Goal: Information Seeking & Learning: Learn about a topic

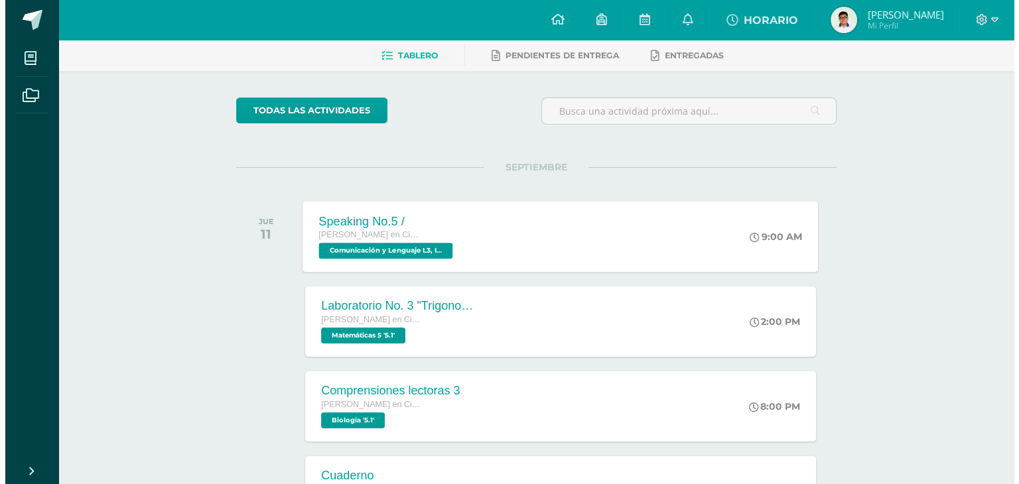
scroll to position [133, 0]
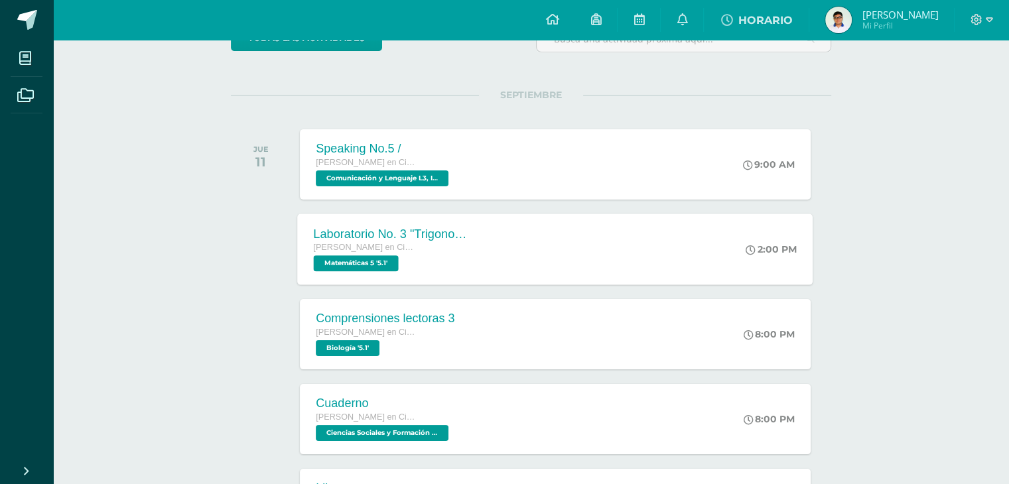
click at [428, 256] on div "[PERSON_NAME] en Ciencias y Letras Matemáticas 5 '5.1'" at bounding box center [394, 256] width 161 height 31
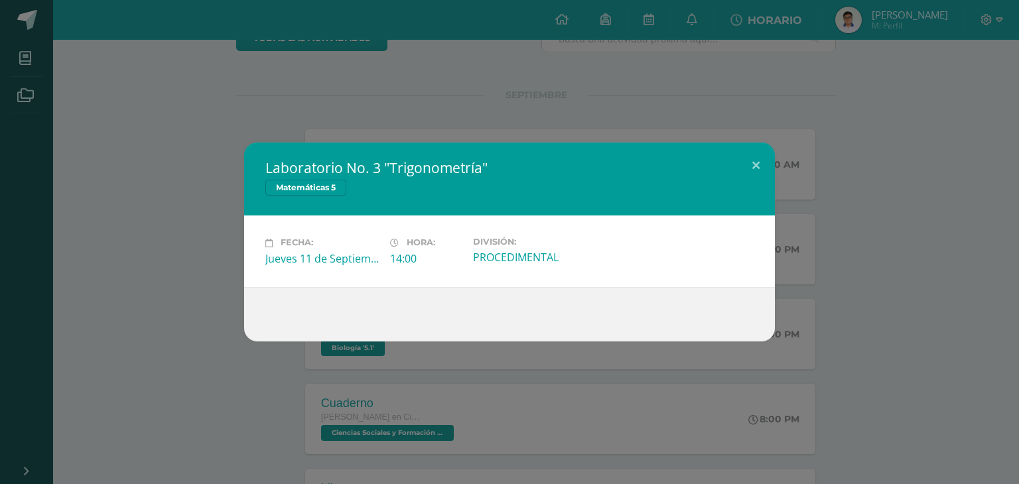
click at [395, 221] on div "Fecha: [DATE] Hora: 14:00 División: PROCEDIMENTAL" at bounding box center [509, 251] width 531 height 71
click at [806, 189] on div "Laboratorio No. 3 "Trigonometría" Matemáticas 5 Fecha: [DATE] Hora: 14:00 Divis…" at bounding box center [509, 242] width 1009 height 198
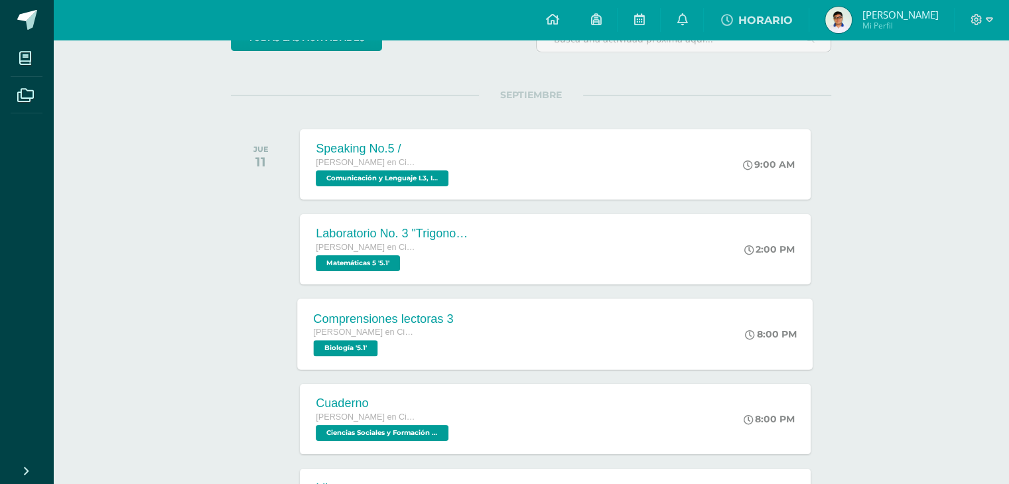
click at [577, 329] on div "Comprensiones lectoras 3 [PERSON_NAME] en Ciencias y Letras Biología '5.1' 8:00…" at bounding box center [556, 334] width 516 height 71
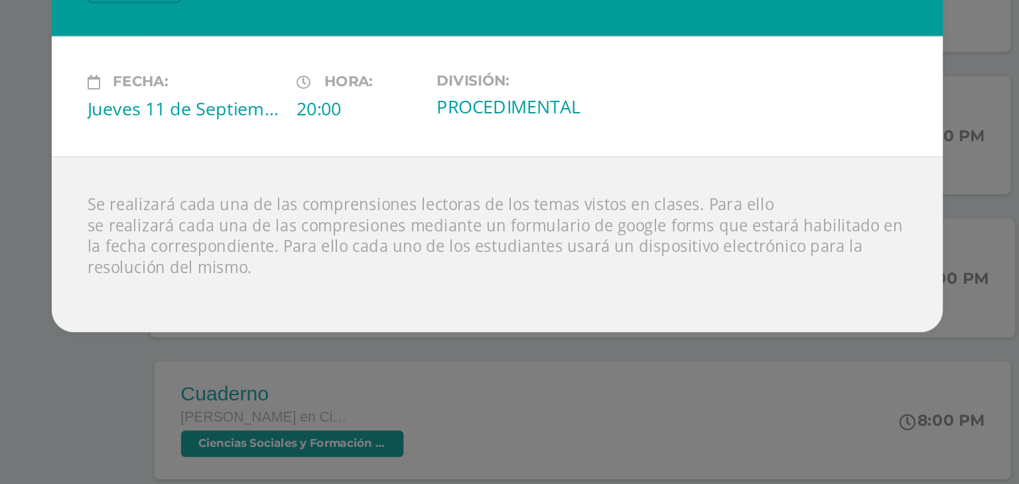
click at [407, 382] on div "Comprensiones lectoras 3 Biología Fecha: [DATE] Hora: 20:00 División:" at bounding box center [509, 242] width 1019 height 484
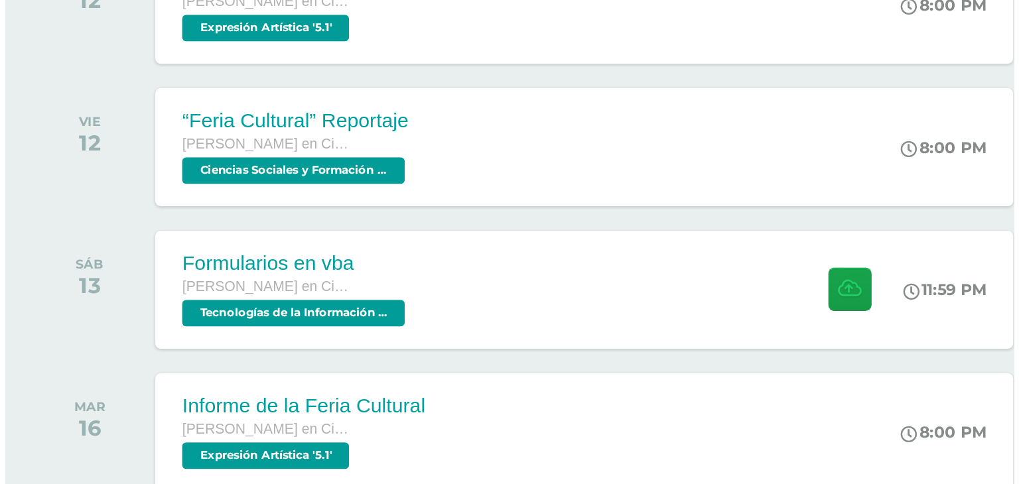
scroll to position [524, 0]
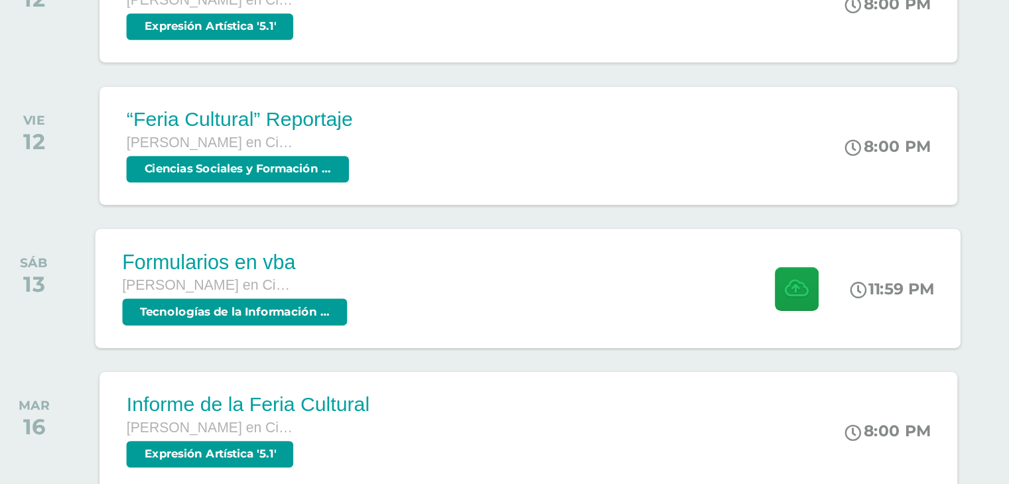
click at [509, 388] on div "Formularios en vba [PERSON_NAME] en Ciencias y Letras Tecnologías de la Informa…" at bounding box center [556, 367] width 516 height 71
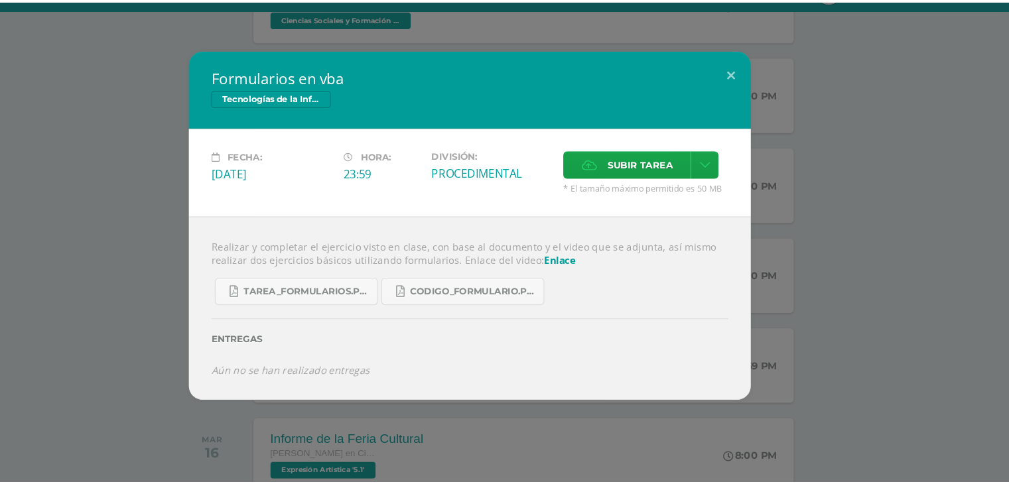
scroll to position [517, 0]
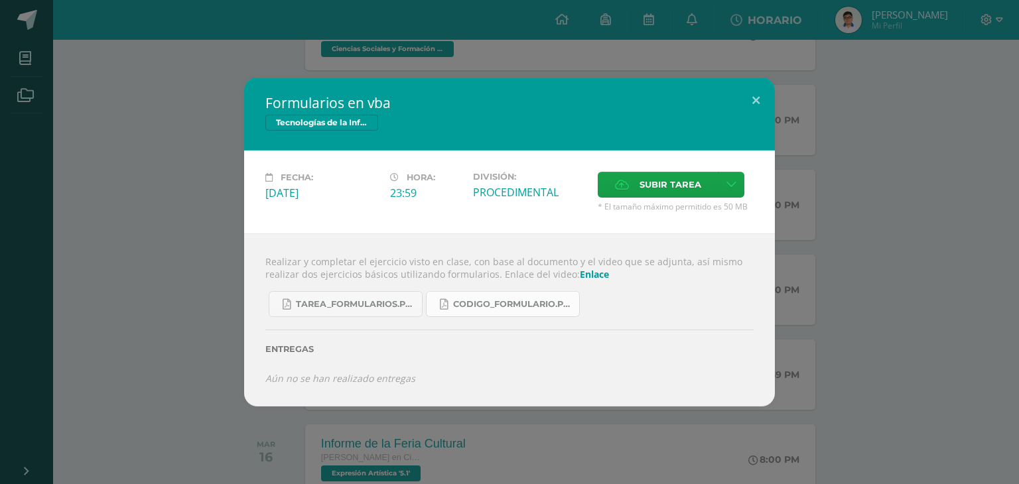
click at [492, 303] on span "CODIGO_formulario.pdf" at bounding box center [512, 304] width 119 height 11
click at [382, 301] on span "Tarea_formularios.pdf" at bounding box center [355, 304] width 119 height 11
click at [591, 275] on link "Enlace" at bounding box center [594, 274] width 29 height 13
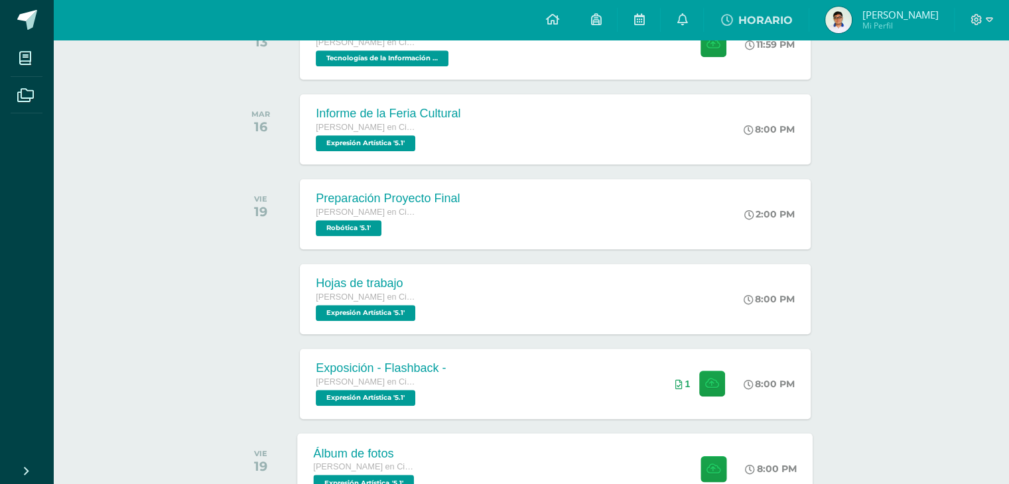
scroll to position [982, 0]
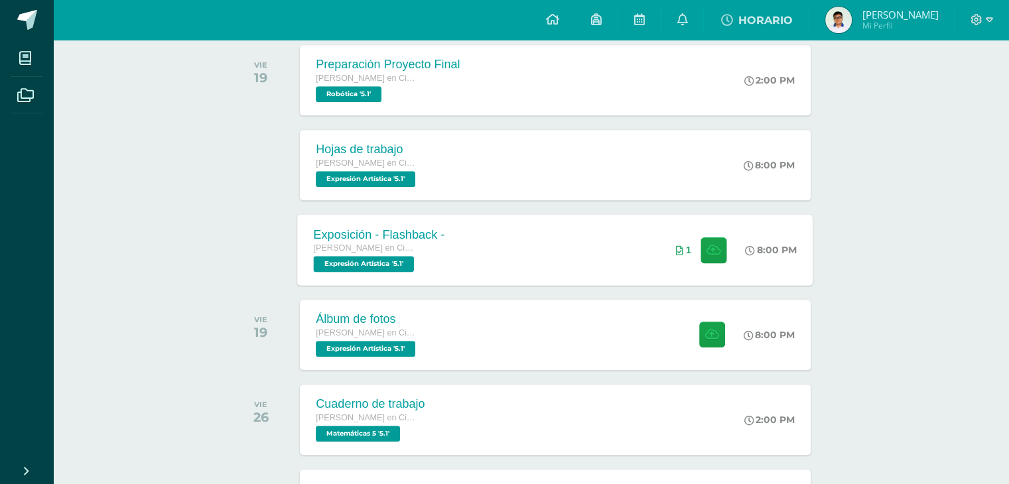
click at [423, 265] on div "[PERSON_NAME] en Ciencias y Letras Expresión Artística '5.1'" at bounding box center [379, 257] width 131 height 31
click at [327, 315] on div "Álbum de fotos" at bounding box center [366, 320] width 104 height 14
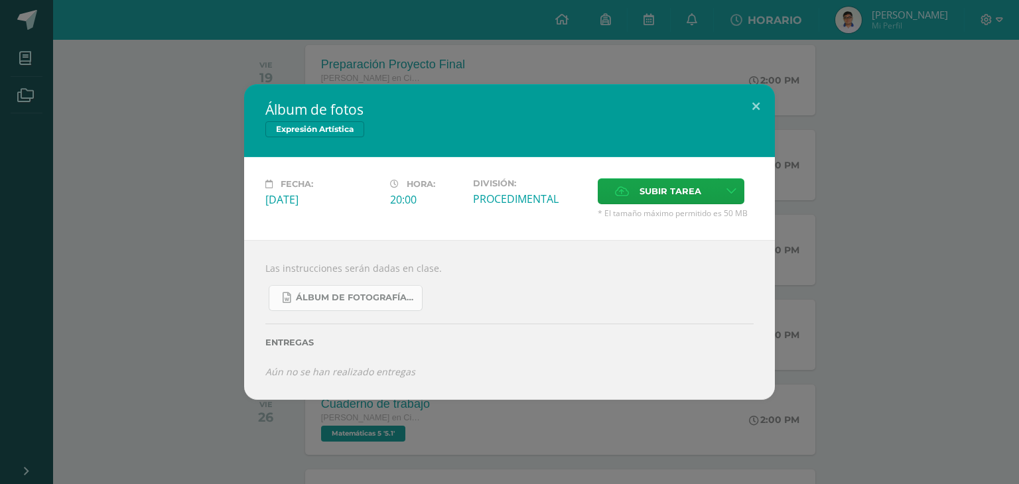
click at [330, 308] on link "Álbum de Fotografías 5o..docx" at bounding box center [346, 298] width 154 height 26
click at [747, 103] on button at bounding box center [756, 106] width 38 height 45
